Goal: Complete application form

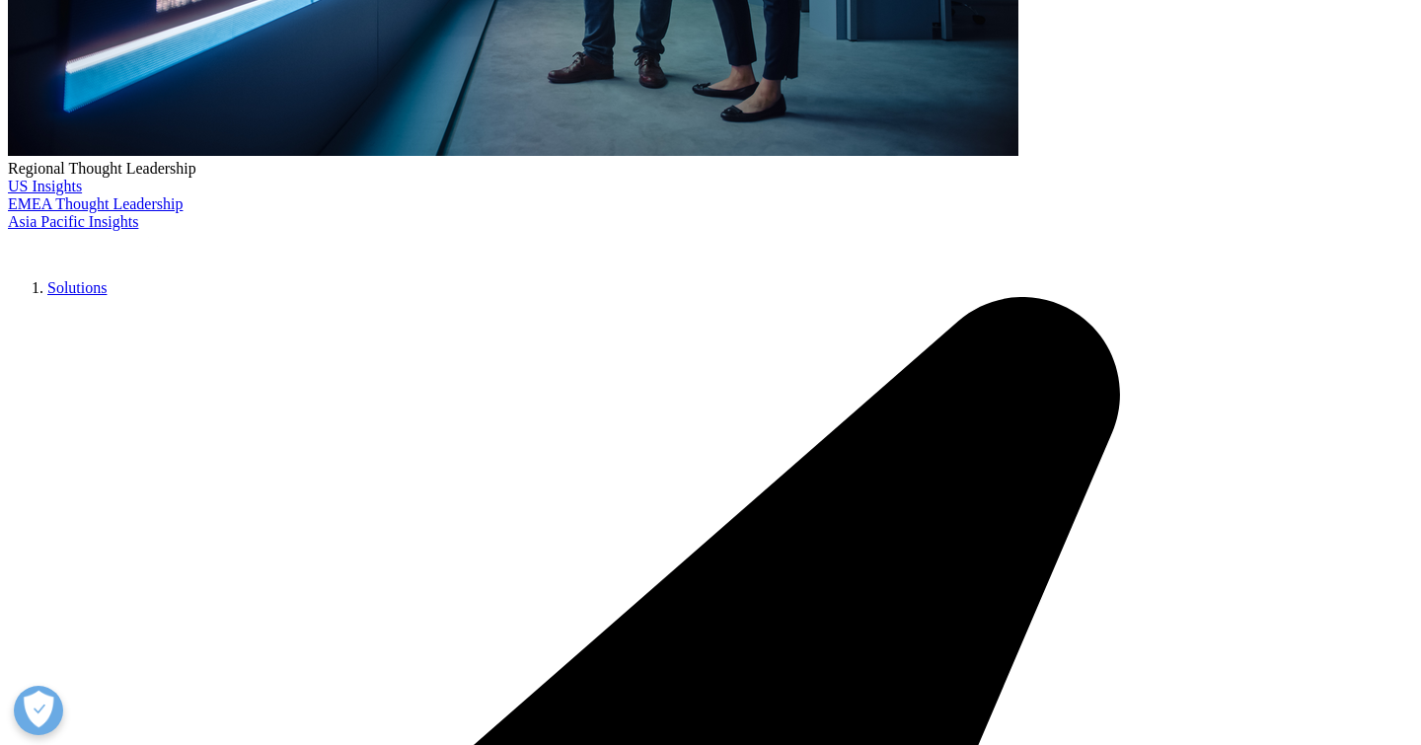
type input "hozaifa"
type input "khairulla"
type input "[EMAIL_ADDRESS][DOMAIN_NAME]"
type input "research"
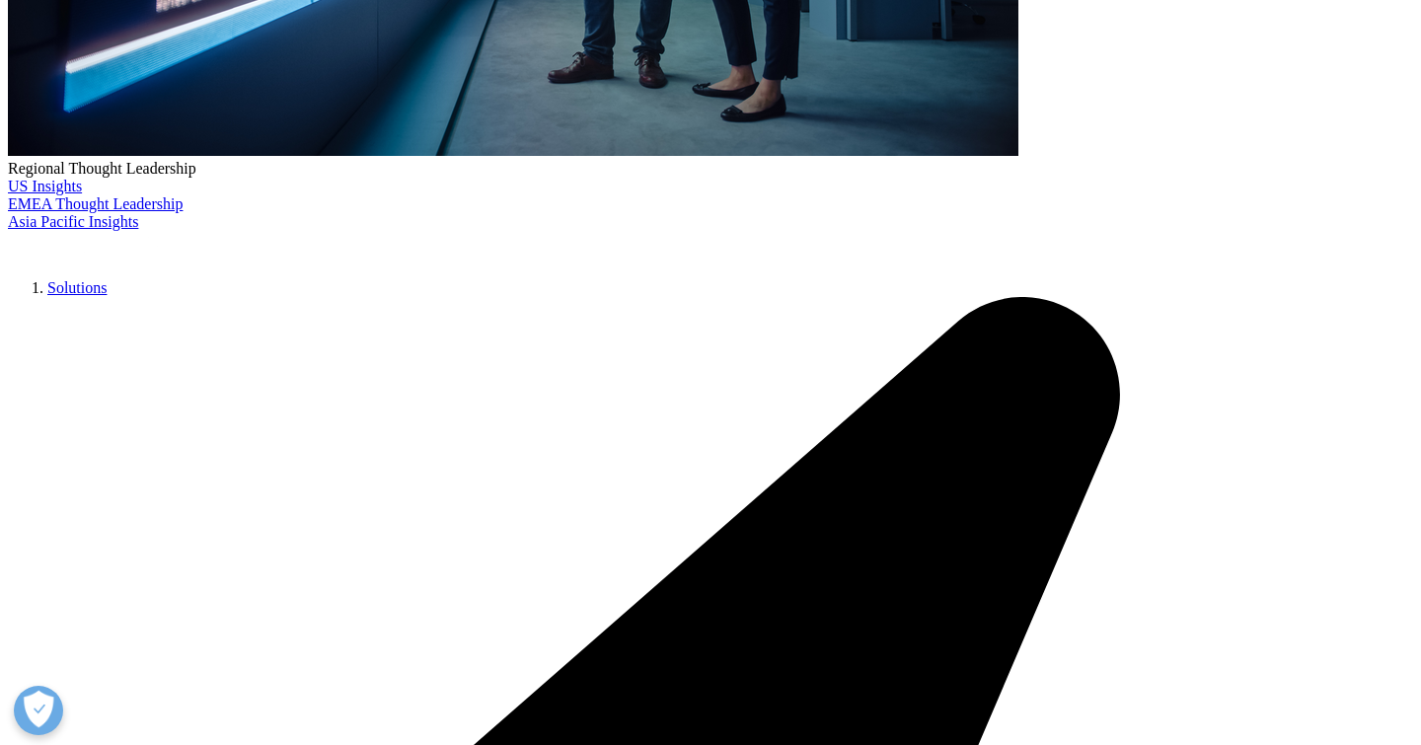
type input "connect"
select select "[GEOGRAPHIC_DATA]"
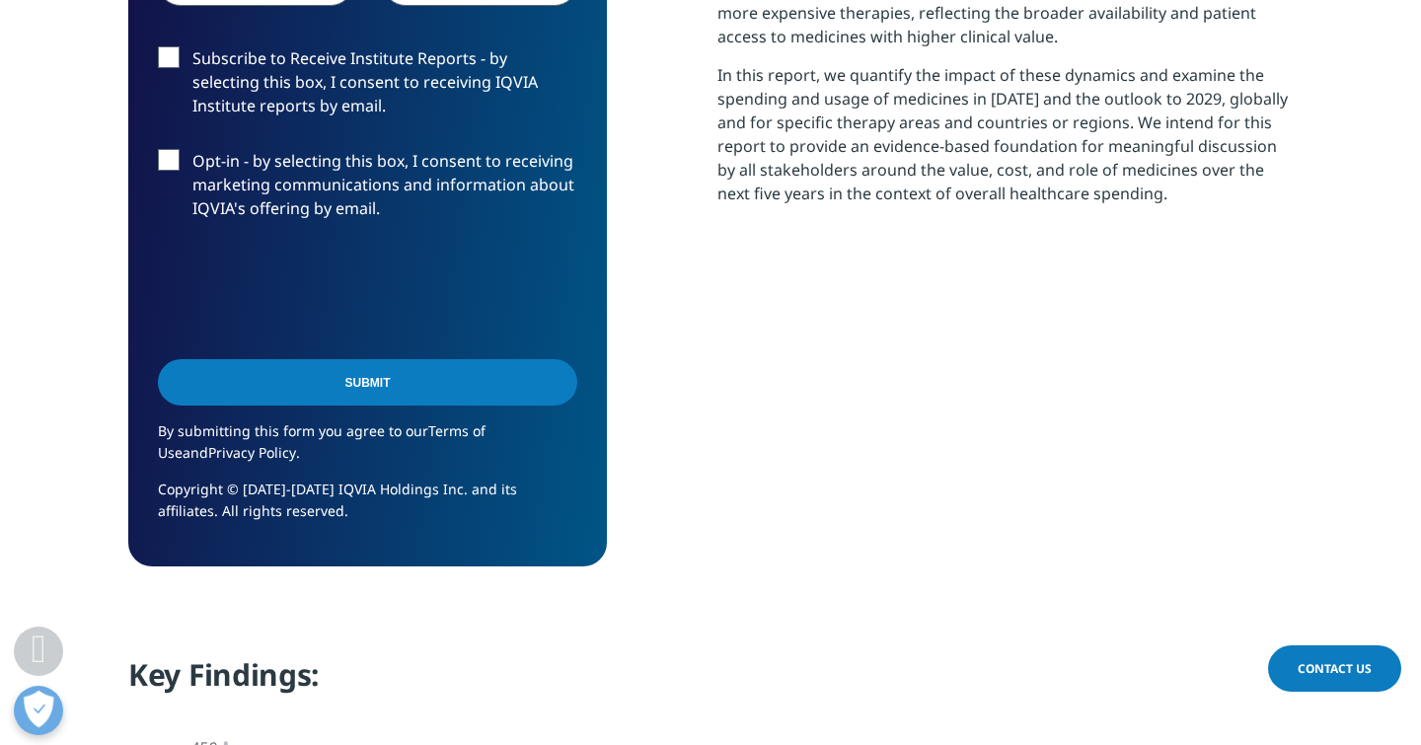
scroll to position [1127, 0]
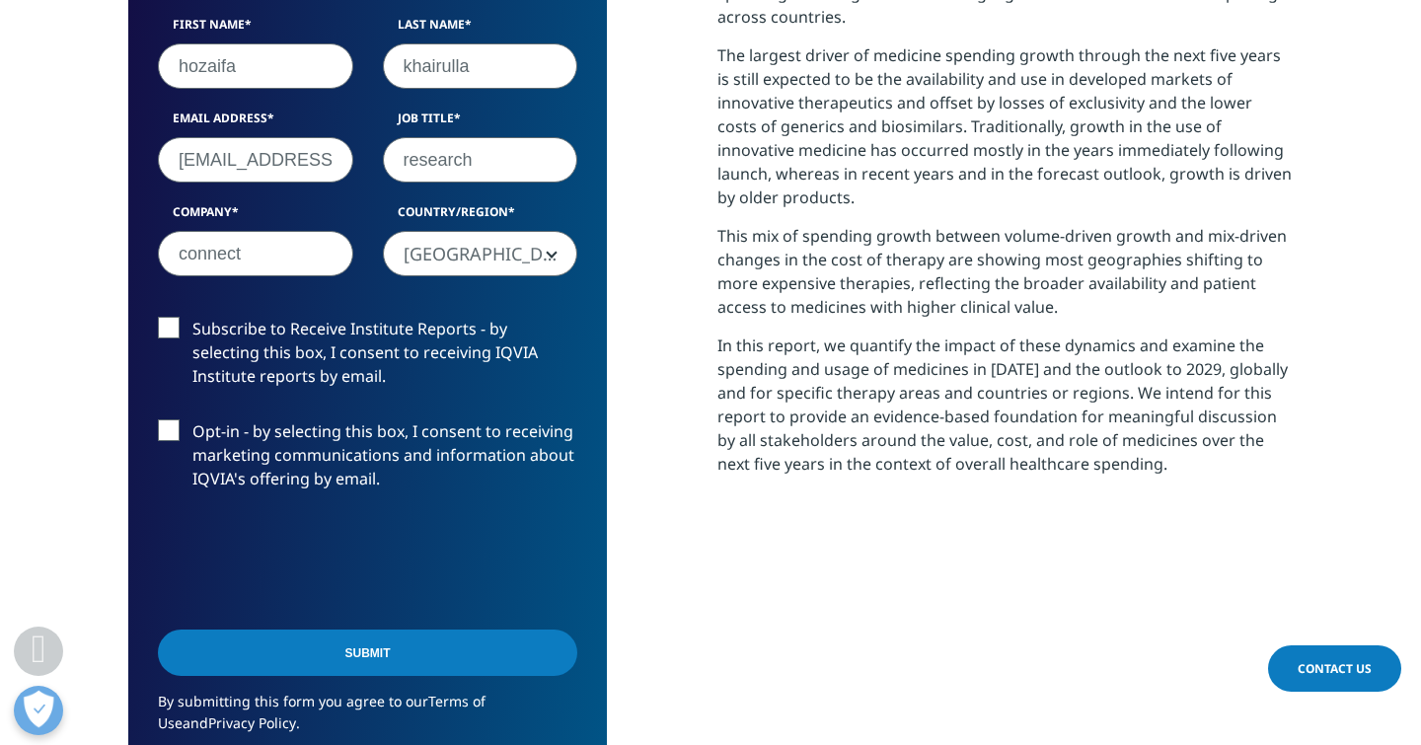
click at [165, 325] on label "Subscribe to Receive Institute Reports - by selecting this box, I consent to re…" at bounding box center [367, 358] width 419 height 82
click at [192, 317] on input "Subscribe to Receive Institute Reports - by selecting this box, I consent to re…" at bounding box center [192, 317] width 0 height 0
click at [167, 429] on label "Opt-in - by selecting this box, I consent to receiving marketing communications…" at bounding box center [367, 460] width 419 height 82
click at [192, 419] on input "Opt-in - by selecting this box, I consent to receiving marketing communications…" at bounding box center [192, 419] width 0 height 0
click at [360, 652] on input "Submit" at bounding box center [367, 653] width 419 height 46
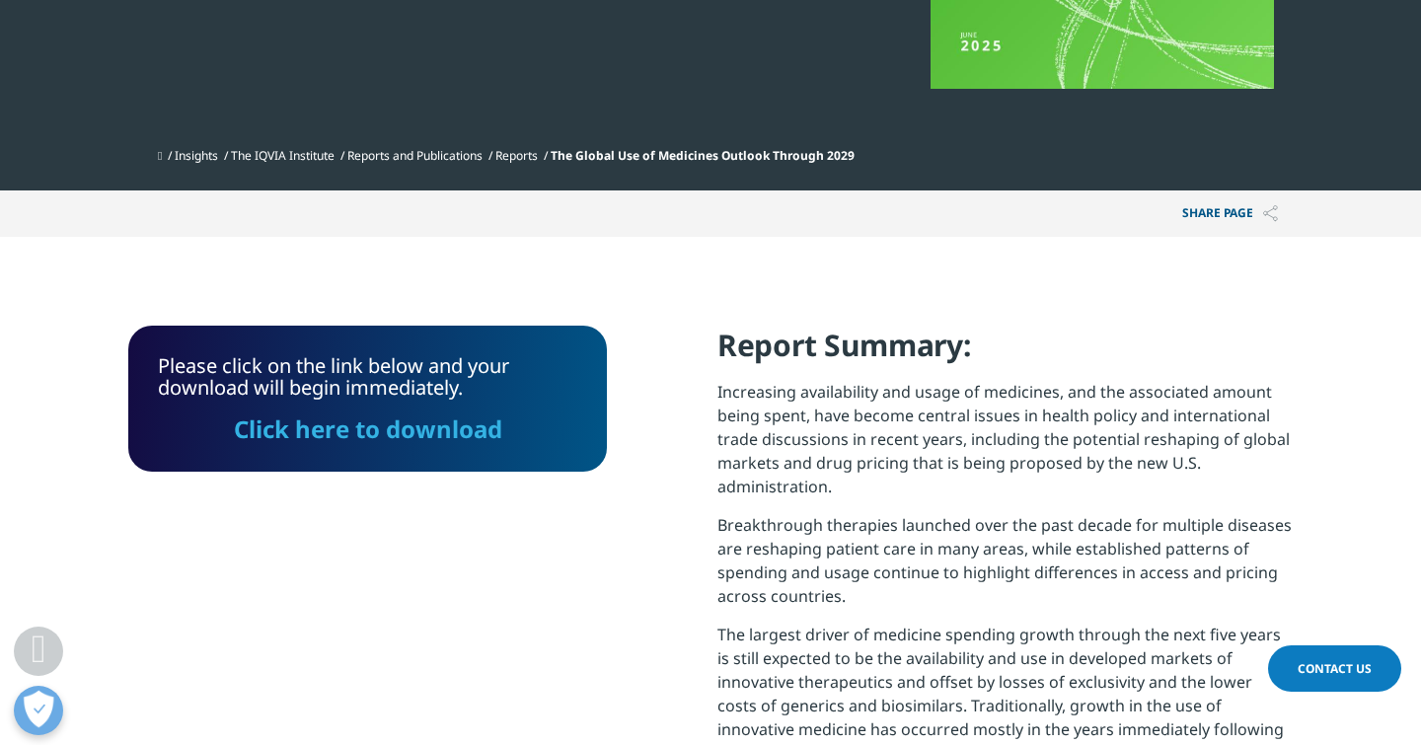
scroll to position [582, 0]
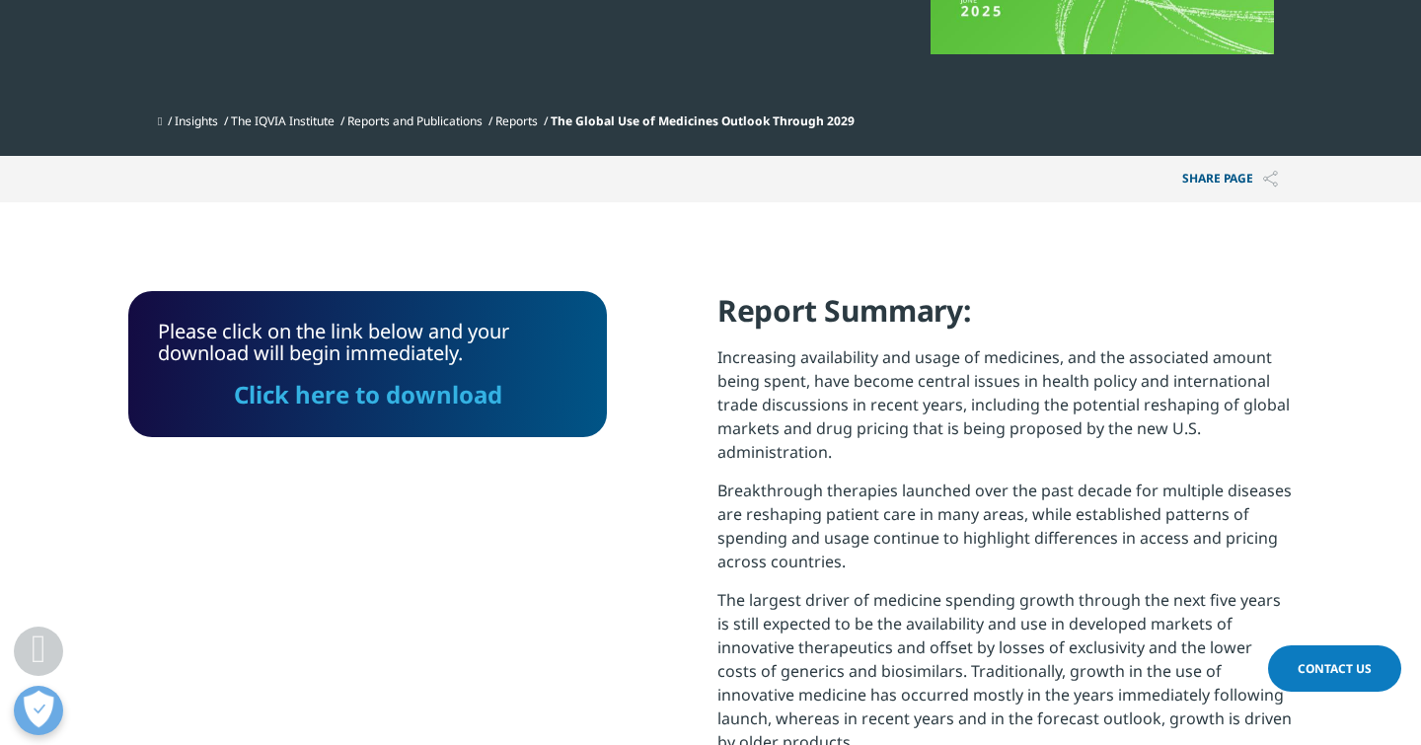
click at [372, 398] on link "Click here to download" at bounding box center [368, 394] width 268 height 33
